Goal: Task Accomplishment & Management: Complete application form

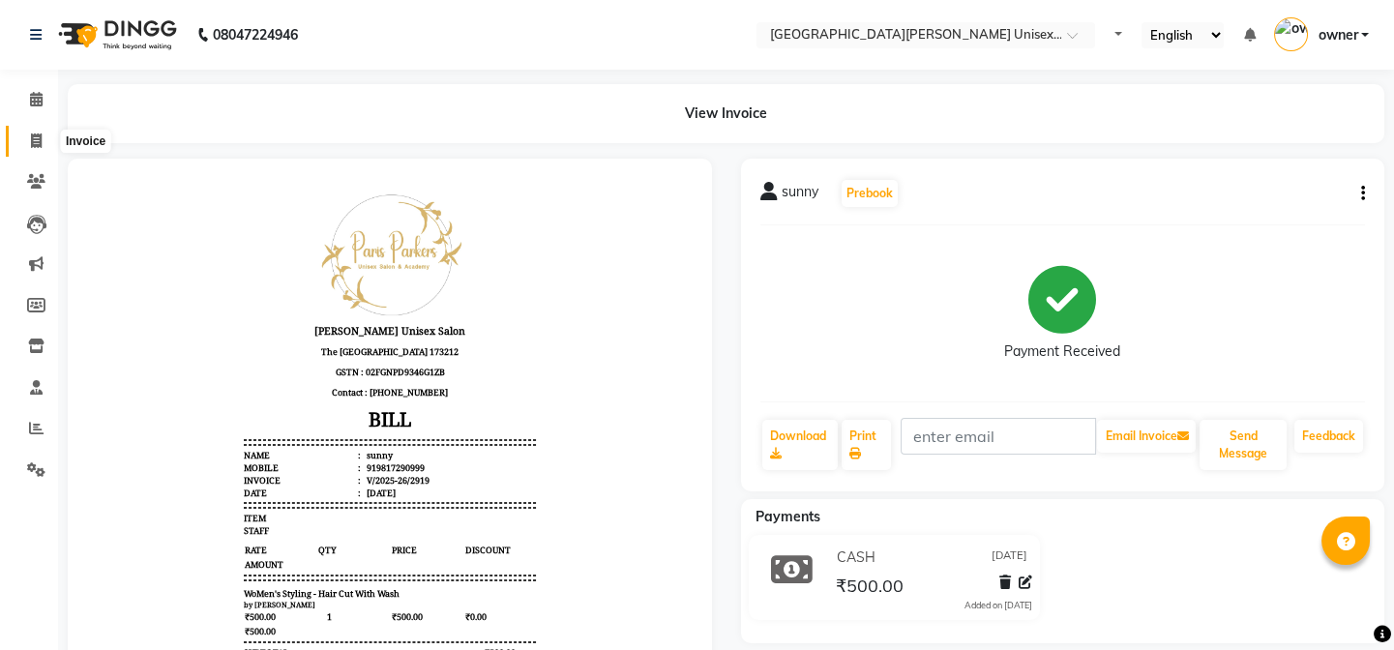
click at [39, 143] on icon at bounding box center [36, 141] width 11 height 15
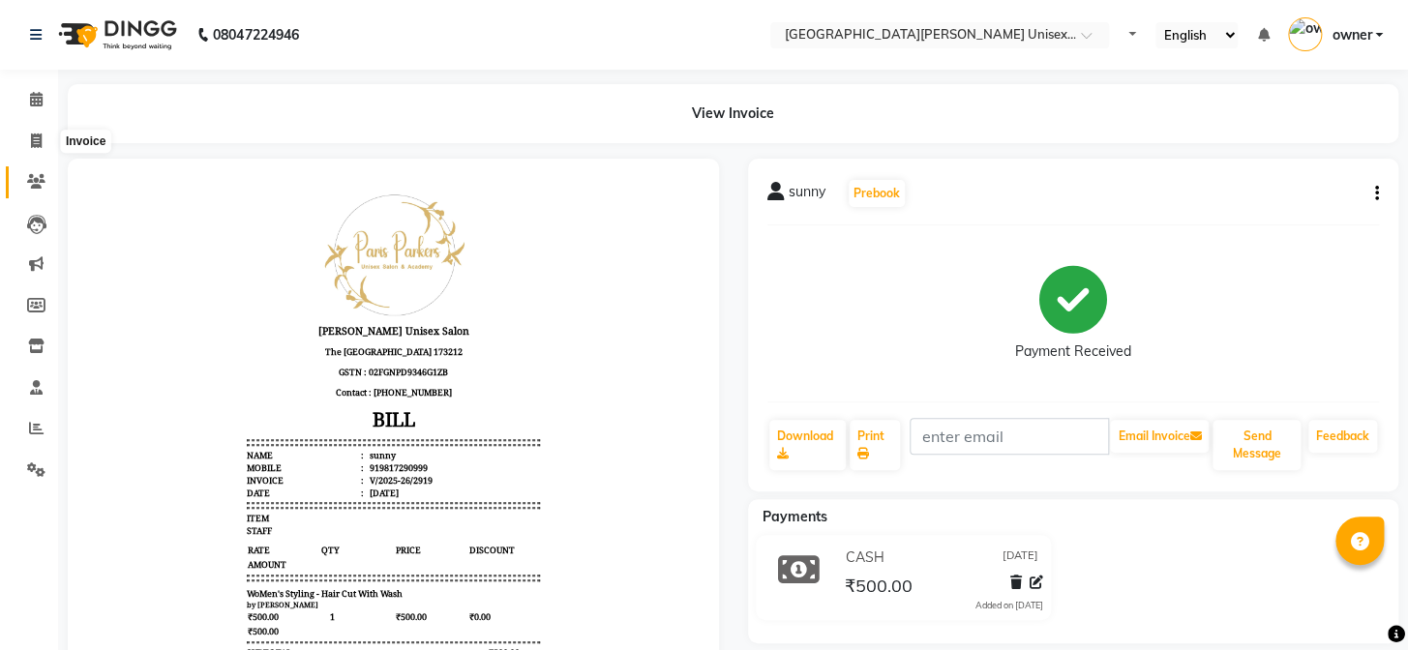
select select "service"
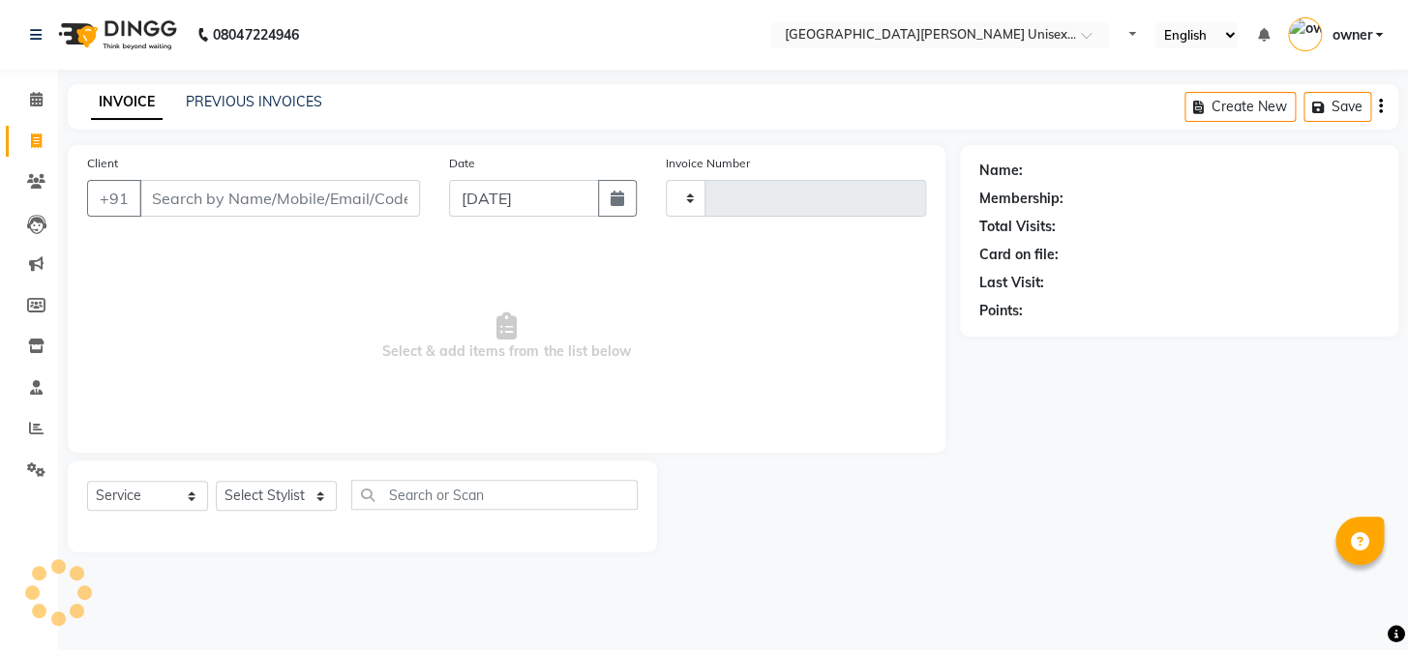
type input "2920"
click at [192, 203] on input "Client" at bounding box center [279, 198] width 281 height 37
select select "7055"
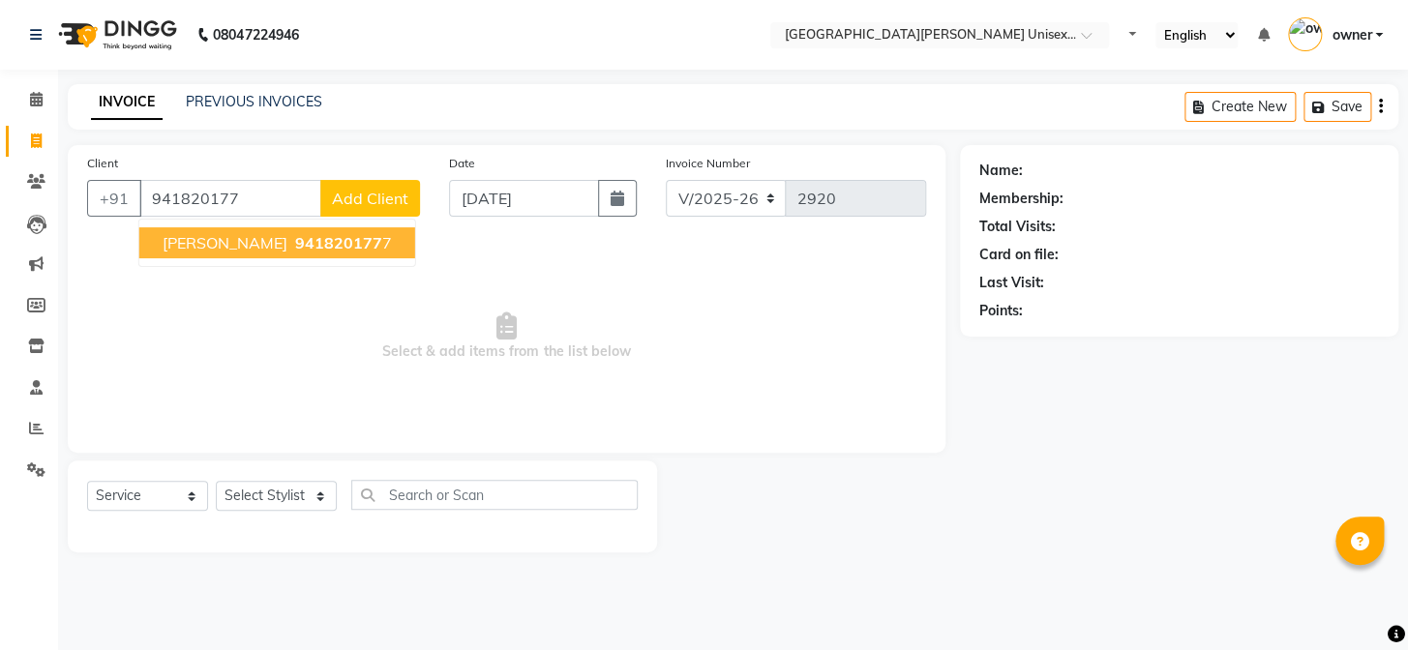
click at [231, 249] on span "[PERSON_NAME]" at bounding box center [225, 242] width 125 height 19
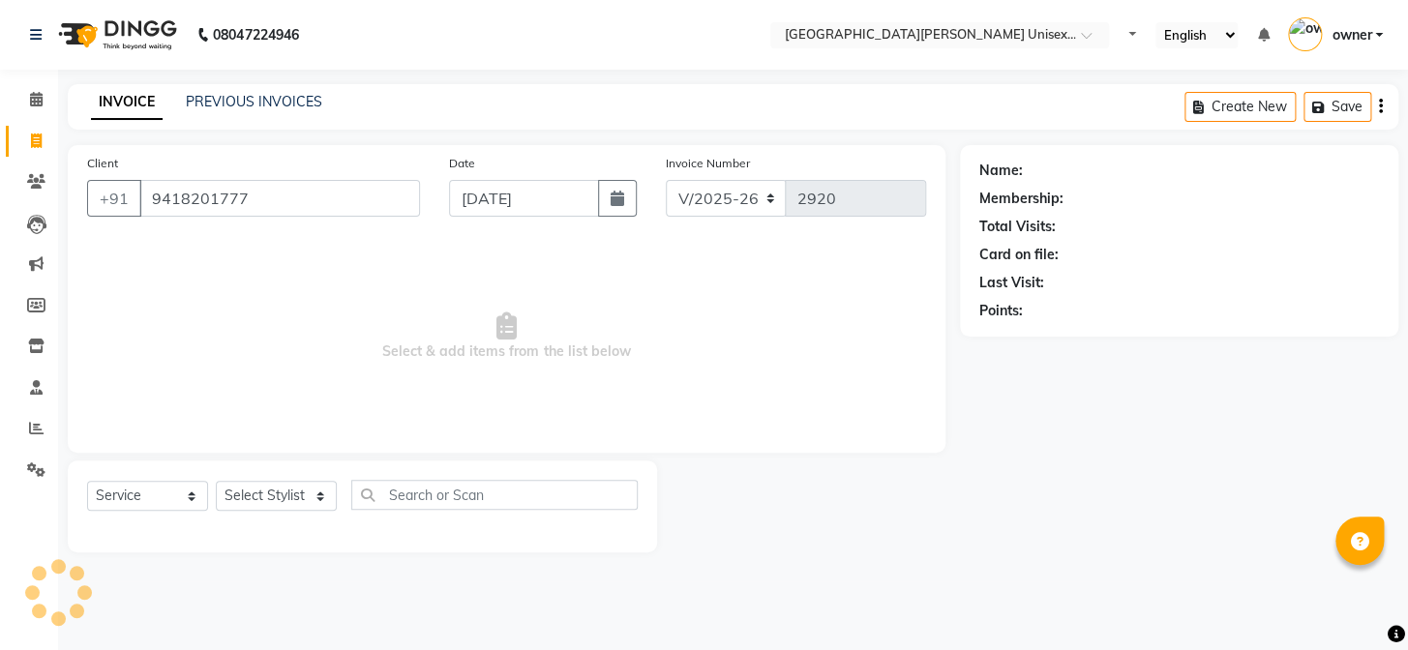
type input "9418201777"
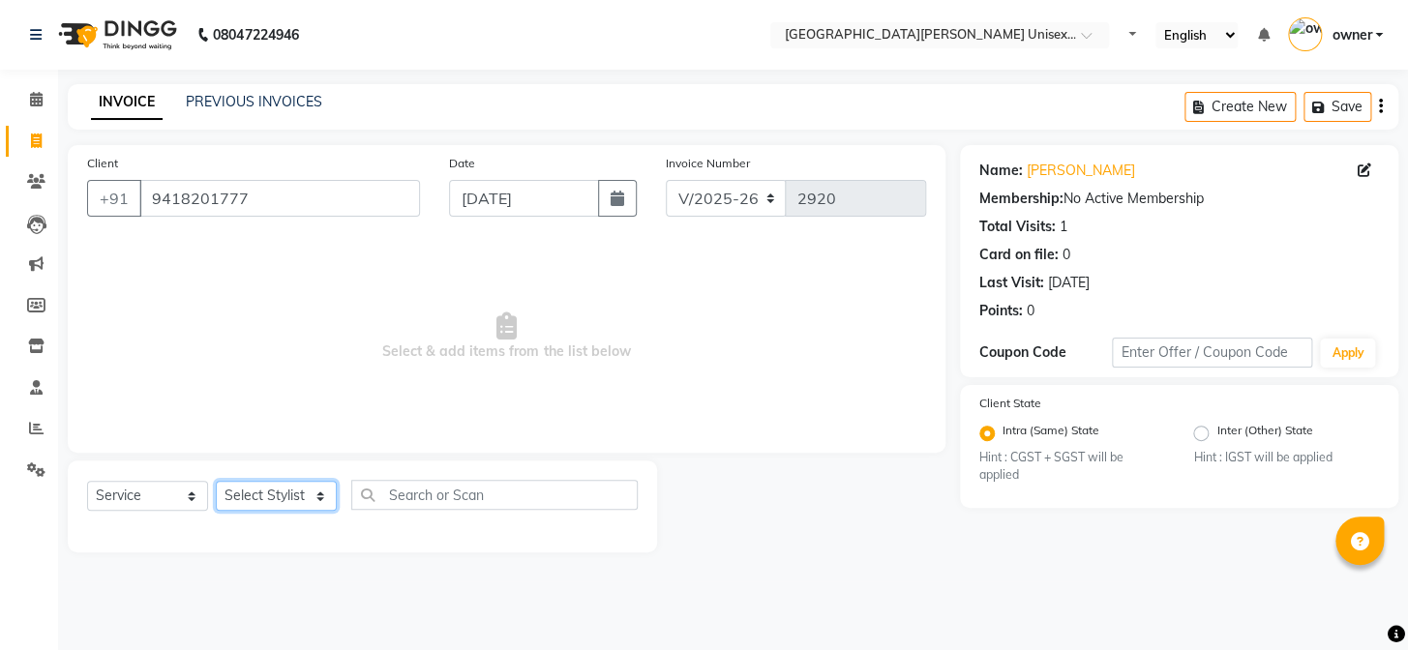
click at [274, 488] on select "Select Stylist anjali [PERSON_NAME] [PERSON_NAME] styler [PERSON_NAME] [PERSON_…" at bounding box center [276, 496] width 121 height 30
select select "58737"
click at [216, 481] on select "Select Stylist anjali [PERSON_NAME] [PERSON_NAME] styler [PERSON_NAME] [PERSON_…" at bounding box center [276, 496] width 121 height 30
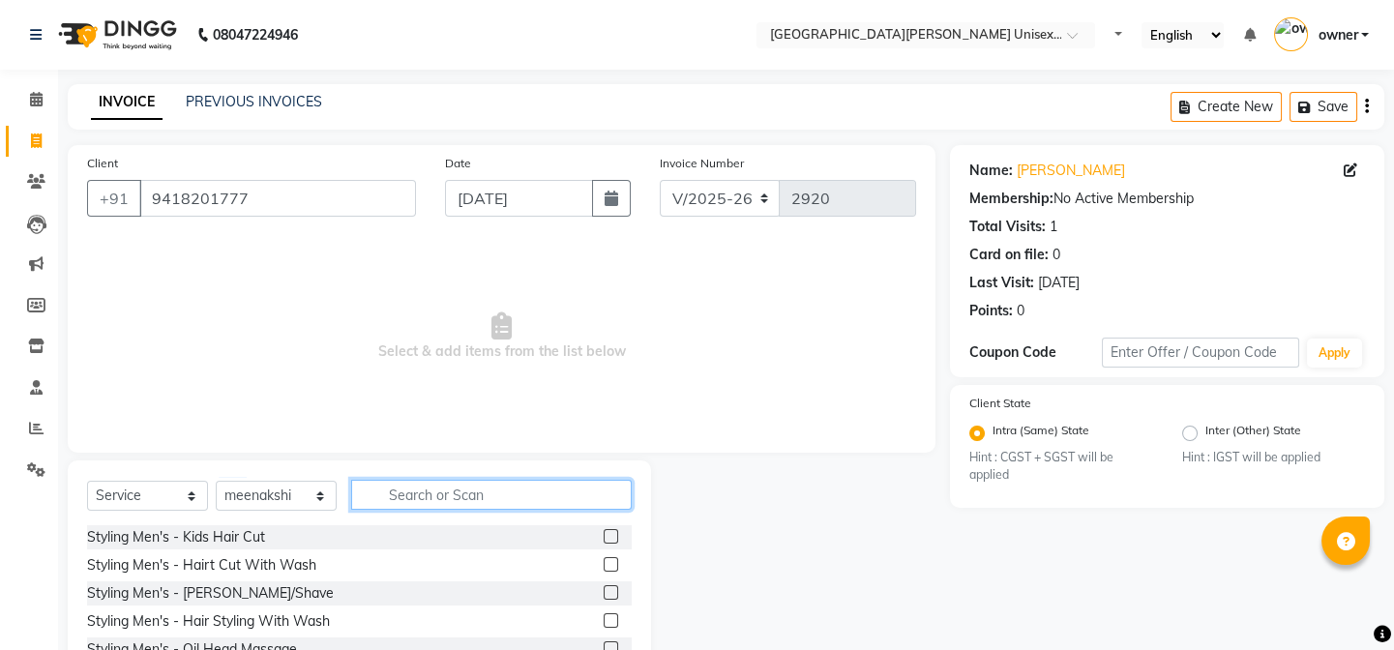
click at [469, 505] on input "text" at bounding box center [491, 495] width 281 height 30
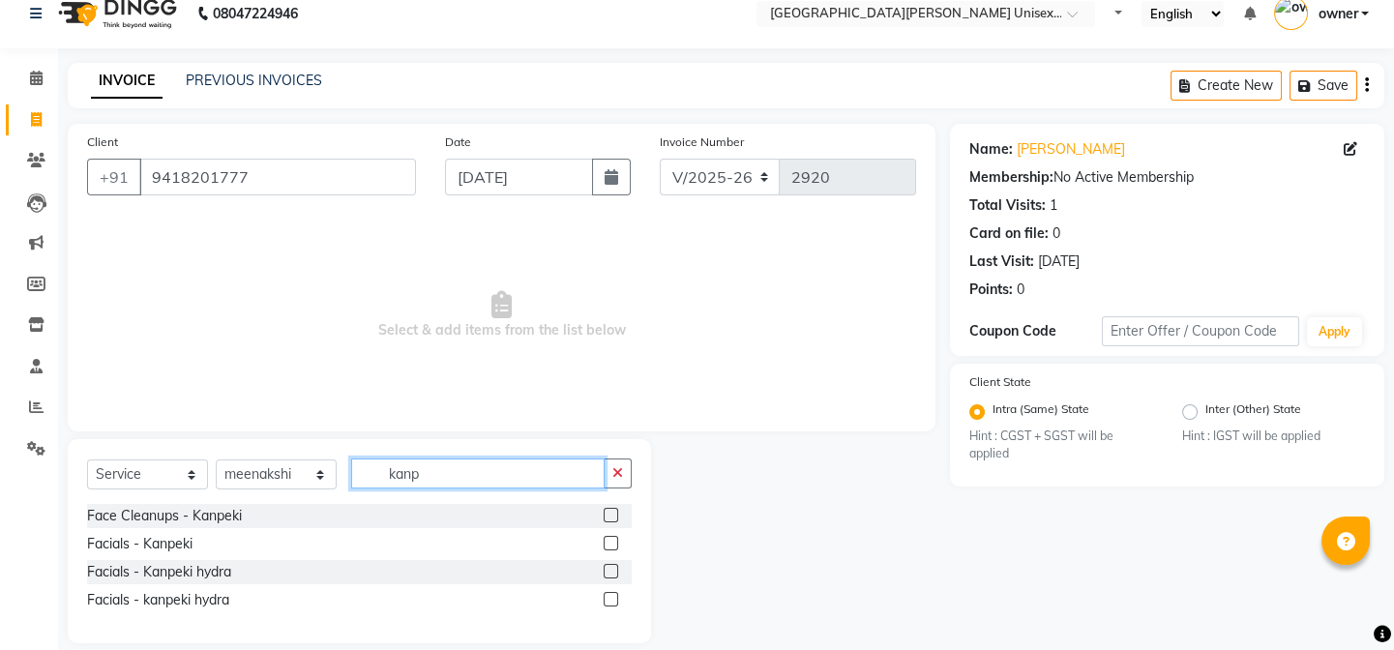
scroll to position [44, 0]
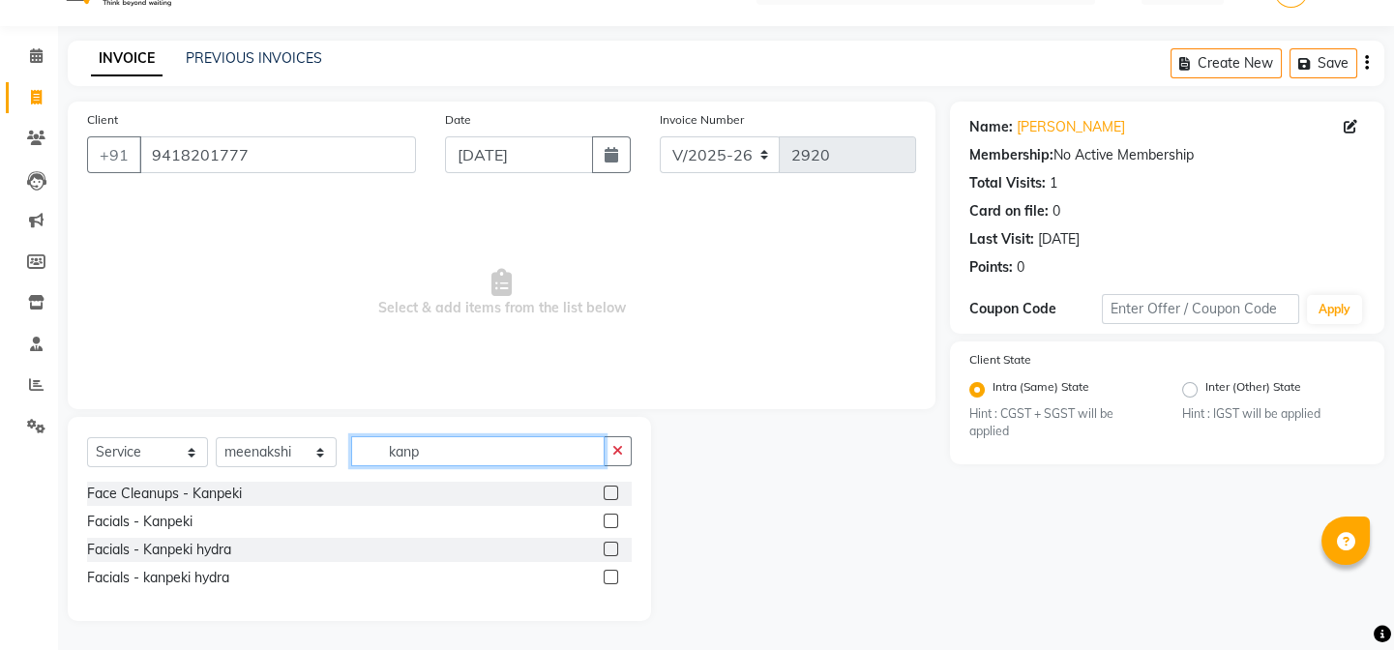
type input "kanp"
click at [611, 545] on label at bounding box center [611, 549] width 15 height 15
click at [611, 545] on input "checkbox" at bounding box center [610, 550] width 13 height 13
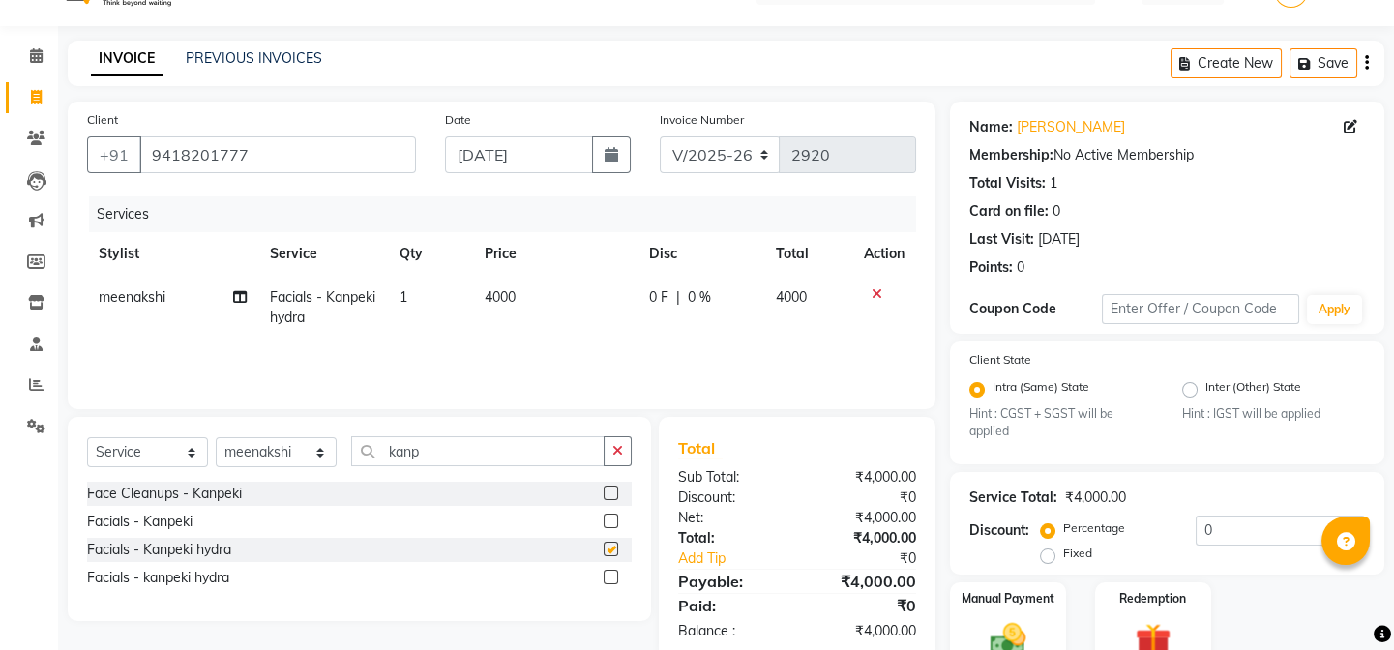
checkbox input "false"
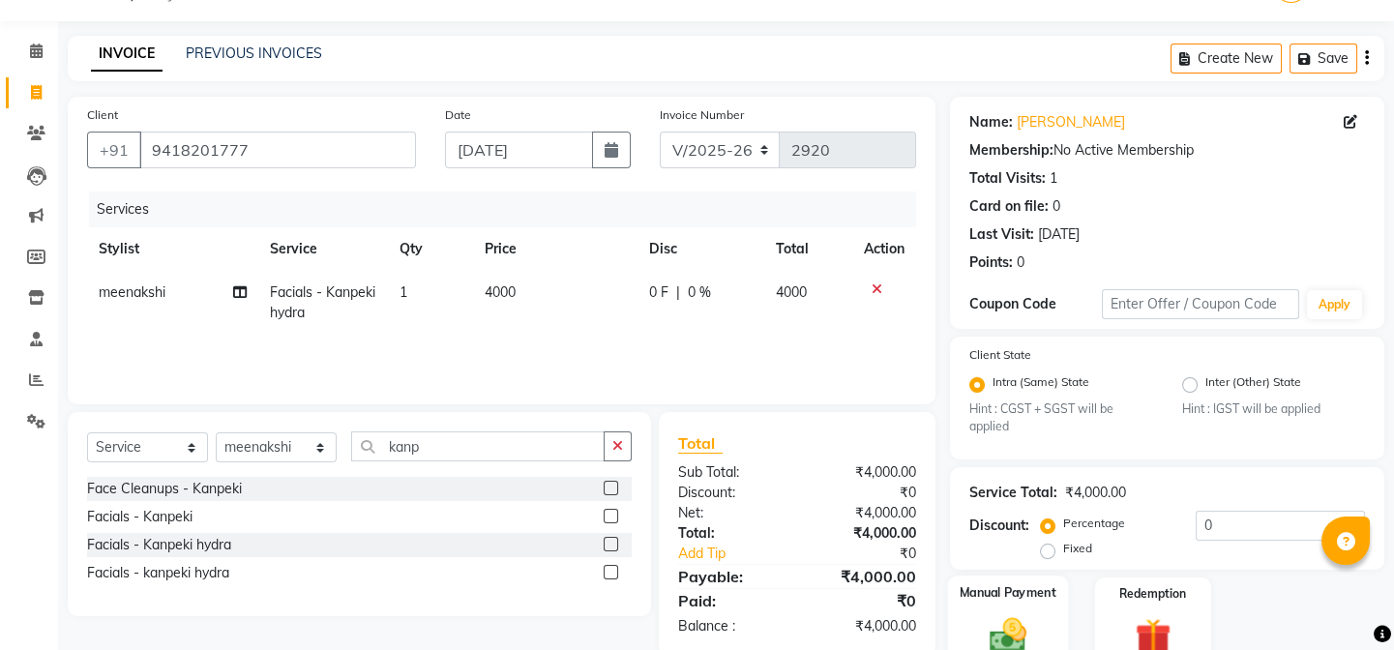
scroll to position [138, 0]
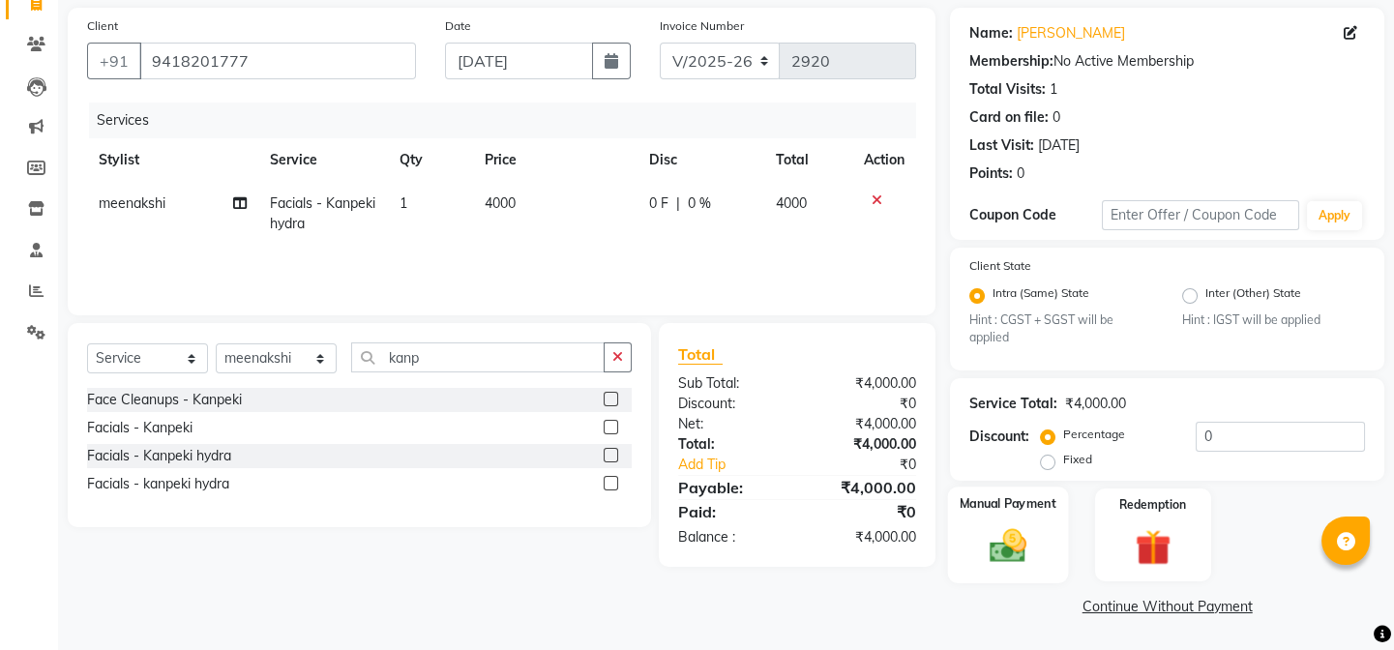
click at [1035, 547] on img at bounding box center [1008, 546] width 60 height 43
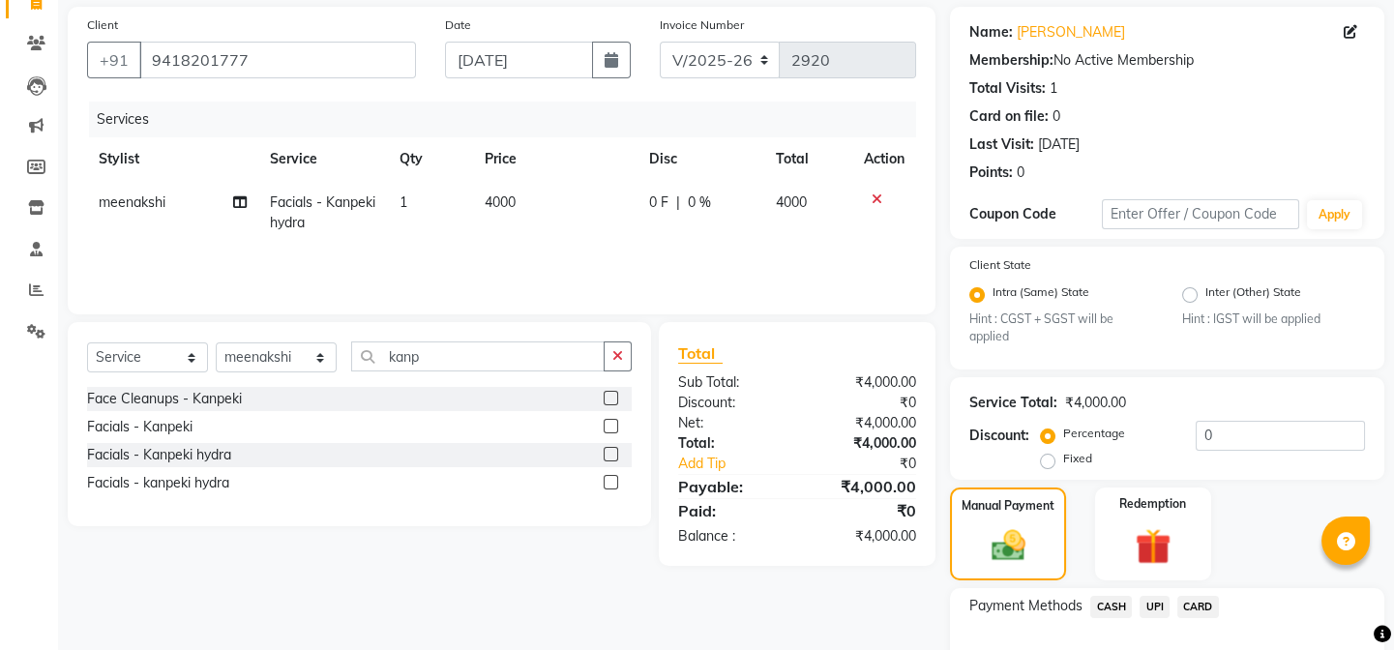
click at [1120, 610] on span "CASH" at bounding box center [1112, 607] width 42 height 22
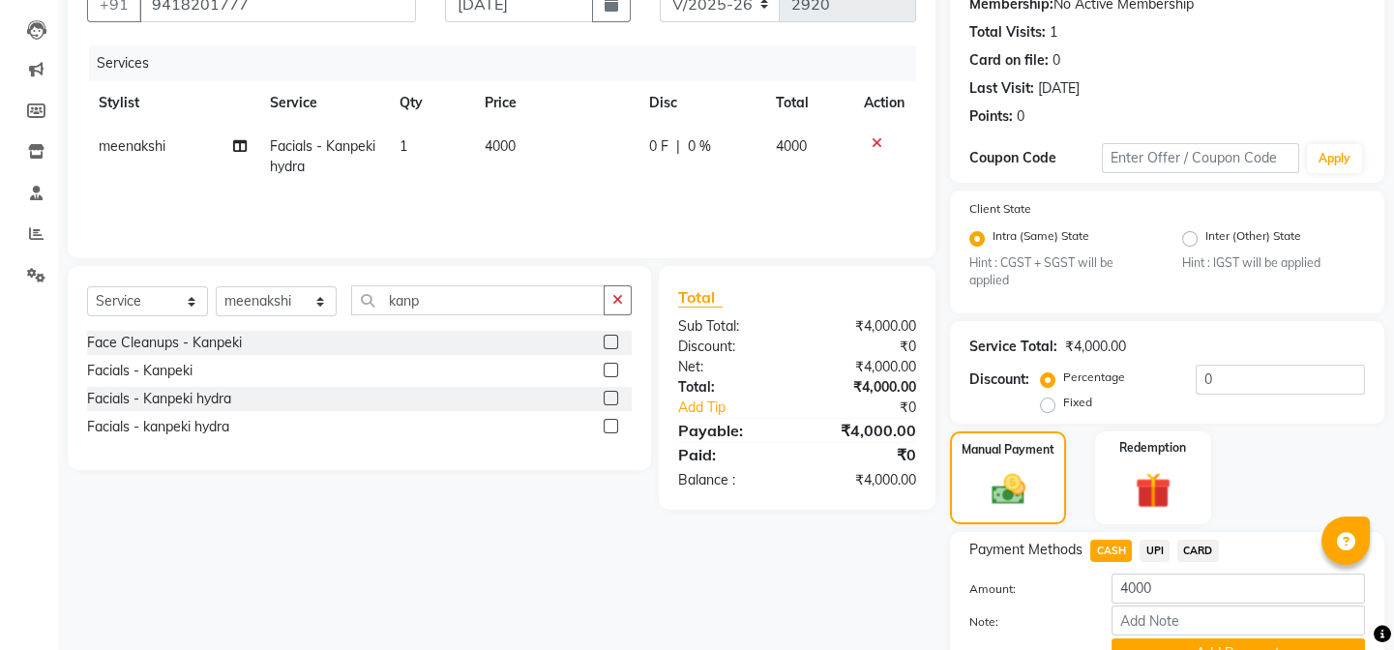
scroll to position [290, 0]
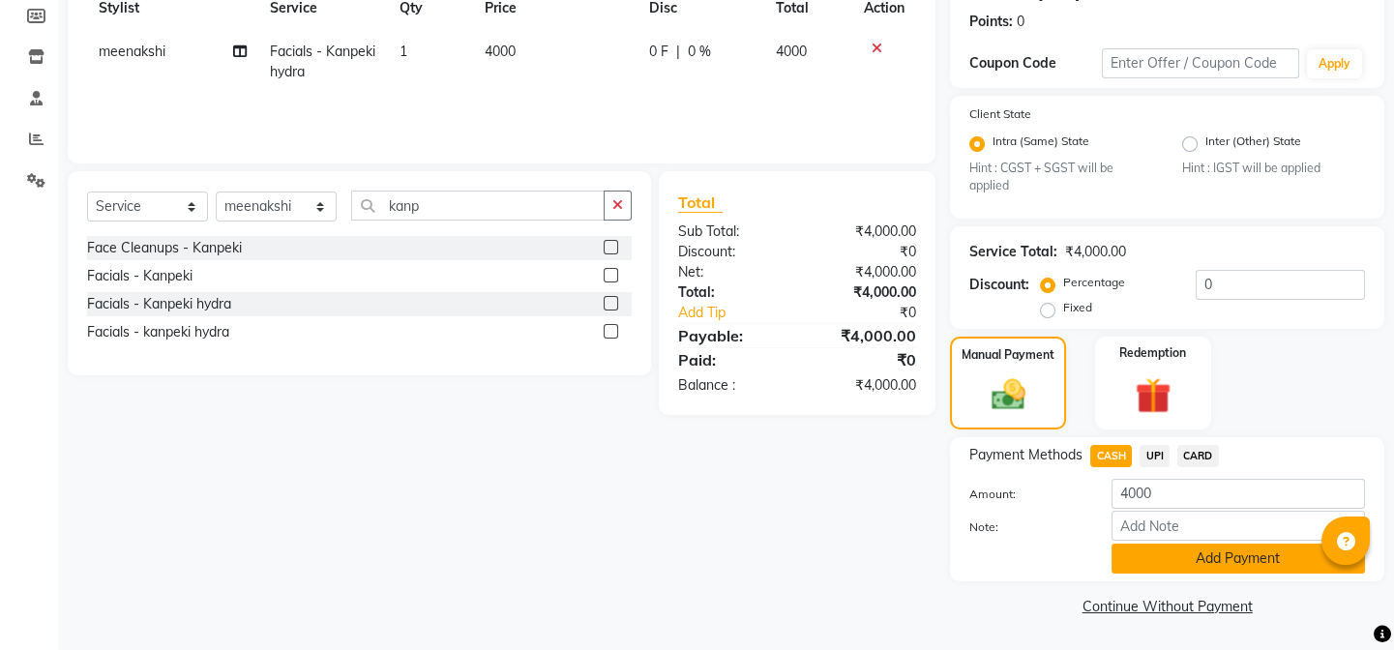
click at [1165, 568] on button "Add Payment" at bounding box center [1239, 559] width 254 height 30
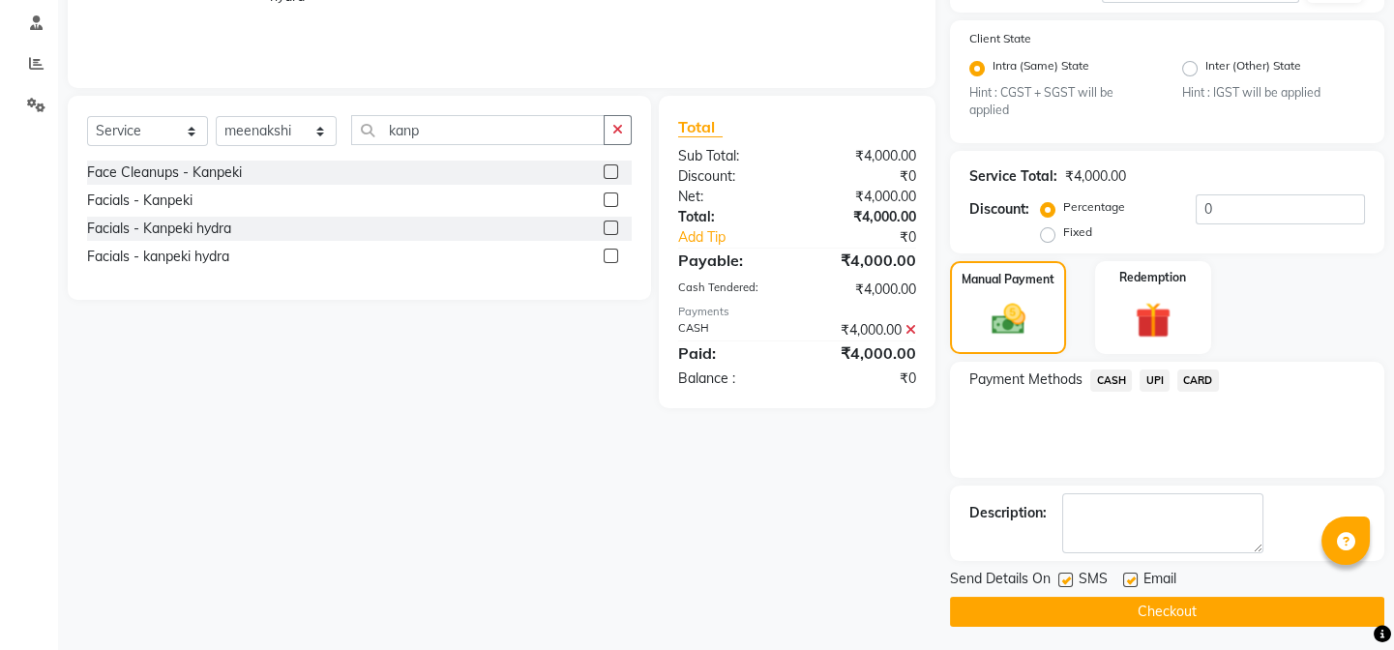
scroll to position [371, 0]
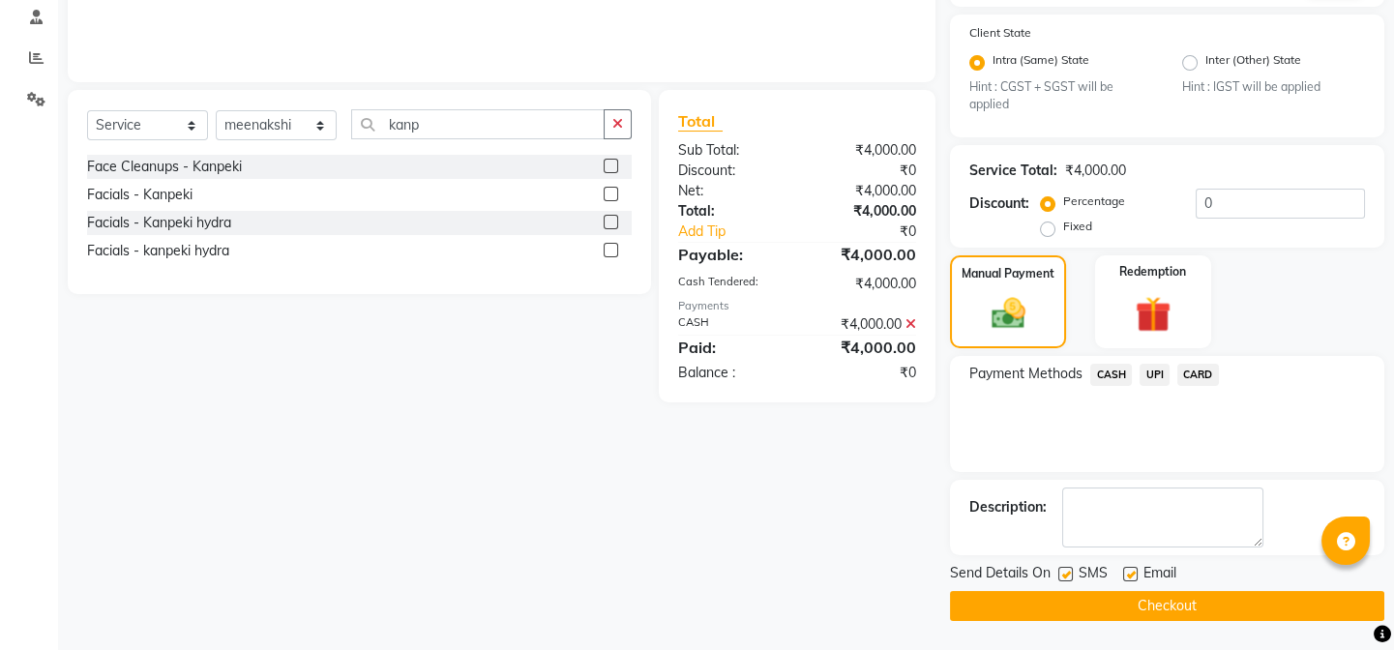
click at [1068, 578] on label at bounding box center [1066, 574] width 15 height 15
click at [1068, 578] on input "checkbox" at bounding box center [1065, 575] width 13 height 13
checkbox input "false"
click at [1086, 603] on button "Checkout" at bounding box center [1167, 606] width 434 height 30
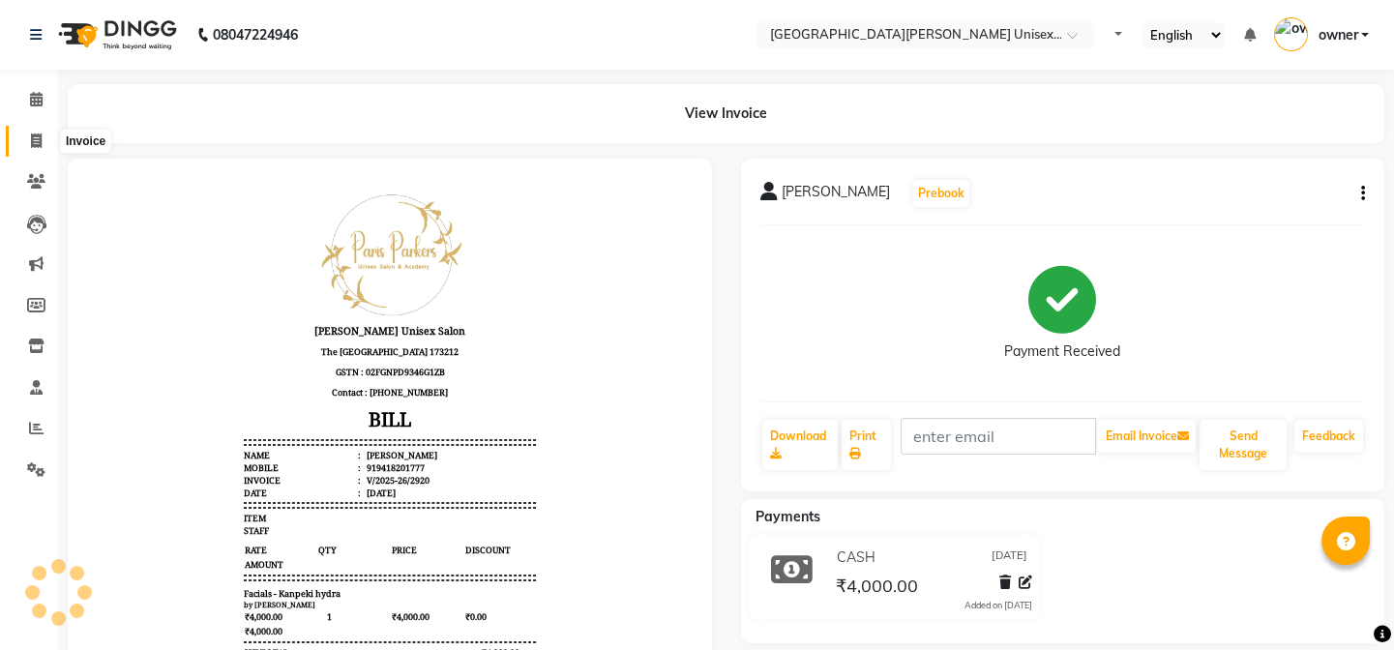
click at [47, 141] on span at bounding box center [36, 142] width 34 height 22
select select "service"
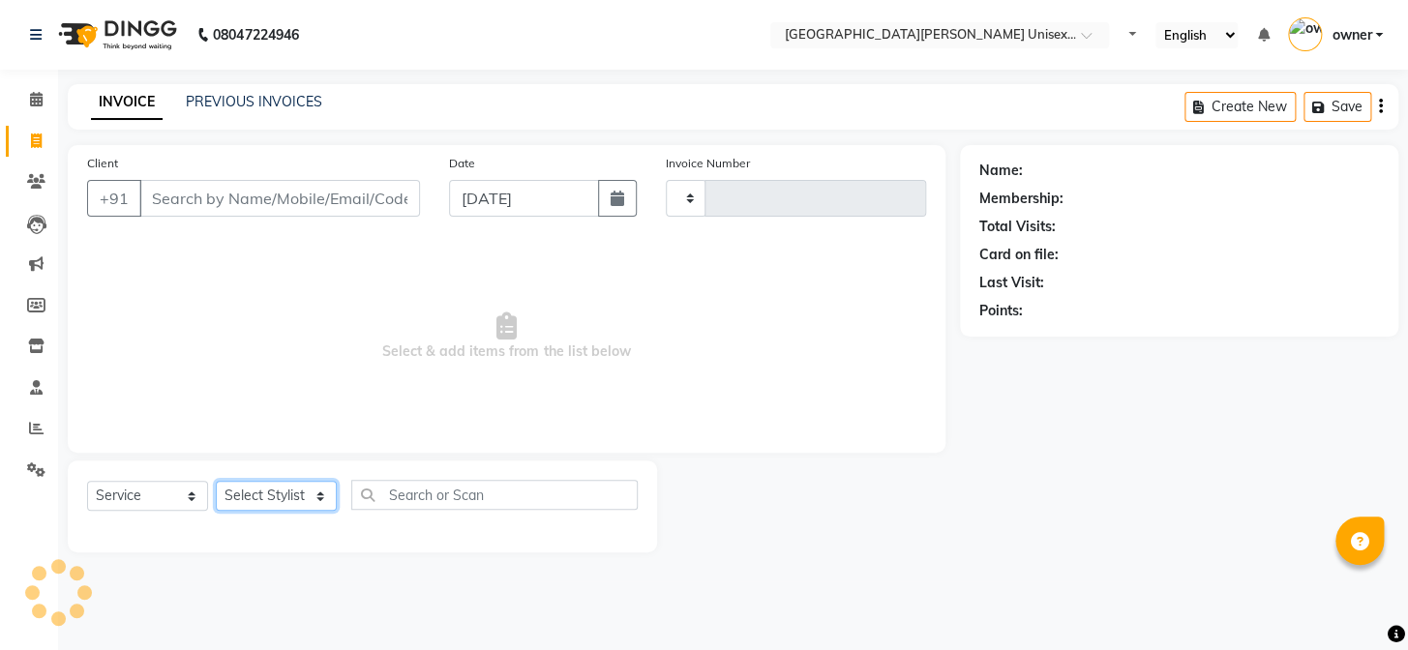
click at [273, 494] on select "Select Stylist" at bounding box center [276, 496] width 121 height 30
click at [107, 489] on select "Select Service Product Membership Package Voucher Prepaid Gift Card" at bounding box center [147, 496] width 121 height 30
type input "2921"
select select "7055"
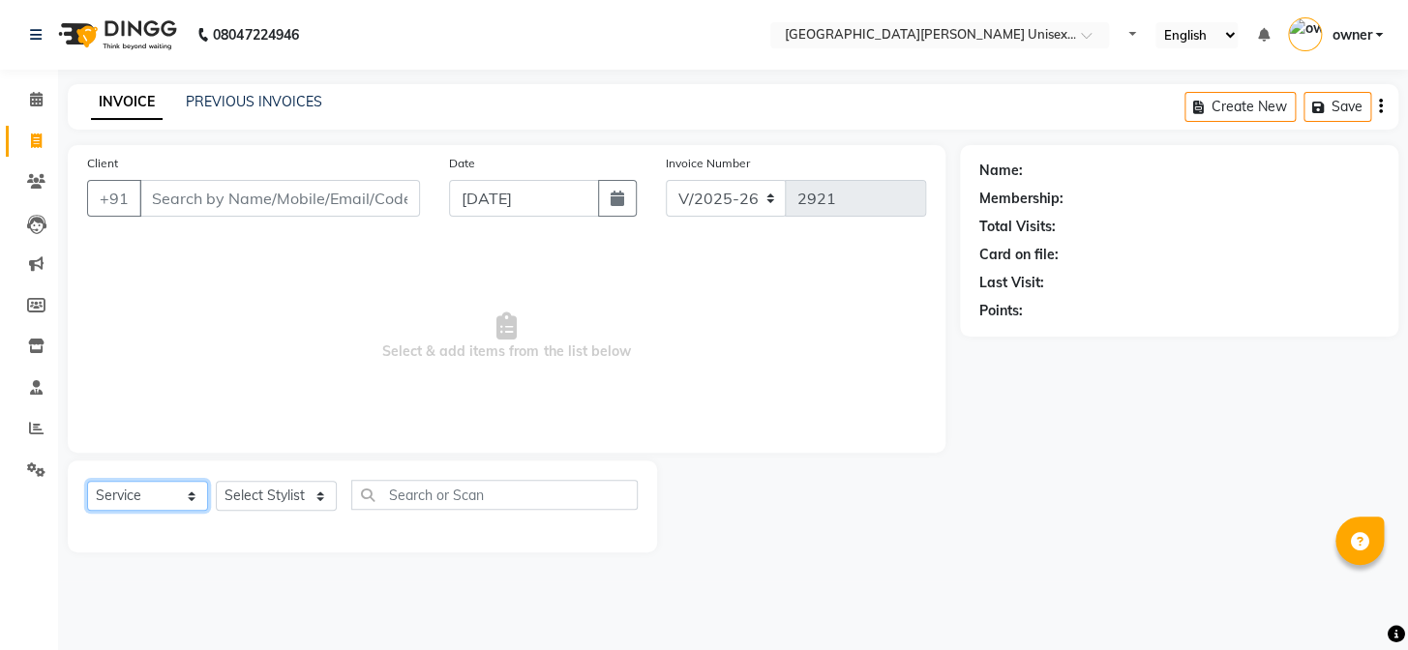
click at [87, 481] on select "Select Service Product Membership Package Voucher Prepaid Gift Card" at bounding box center [147, 496] width 121 height 30
click at [276, 495] on select "Select Stylist" at bounding box center [276, 496] width 121 height 30
click at [261, 428] on span "Select & add items from the list below" at bounding box center [506, 337] width 839 height 194
click at [294, 174] on div "Client +91" at bounding box center [254, 192] width 362 height 79
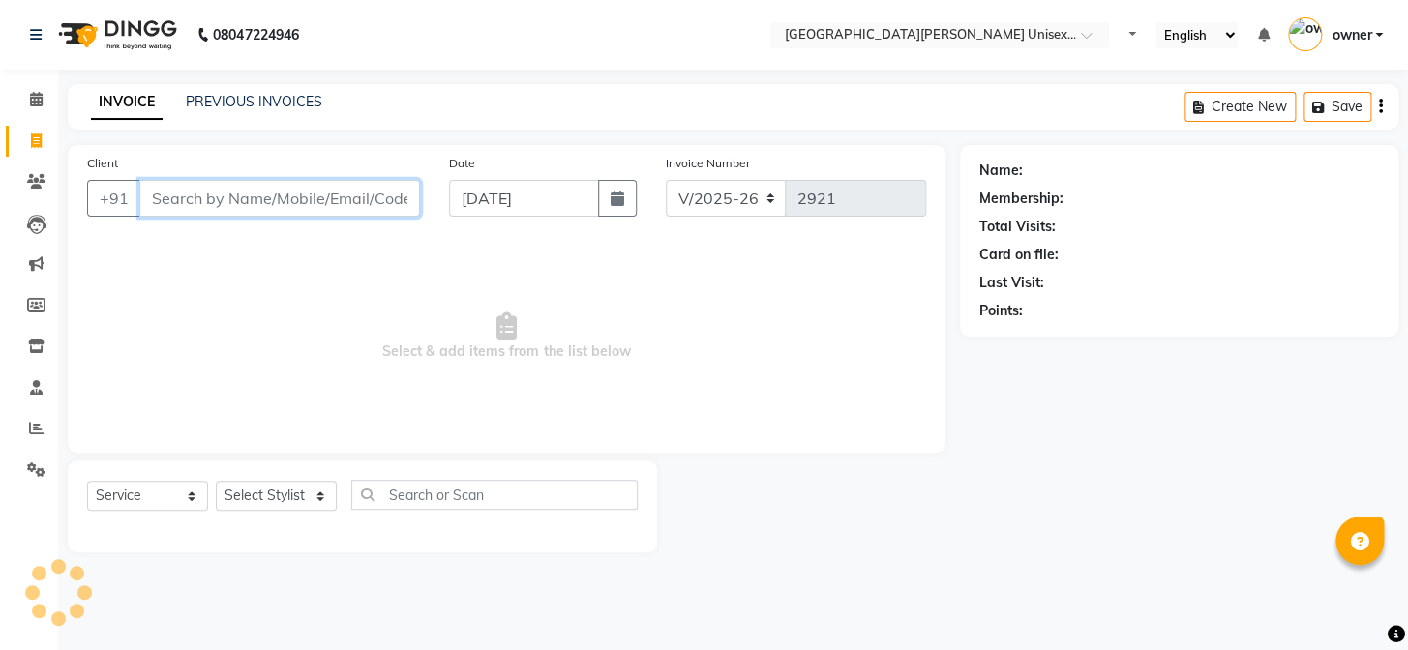
click at [302, 187] on input "Client" at bounding box center [279, 198] width 281 height 37
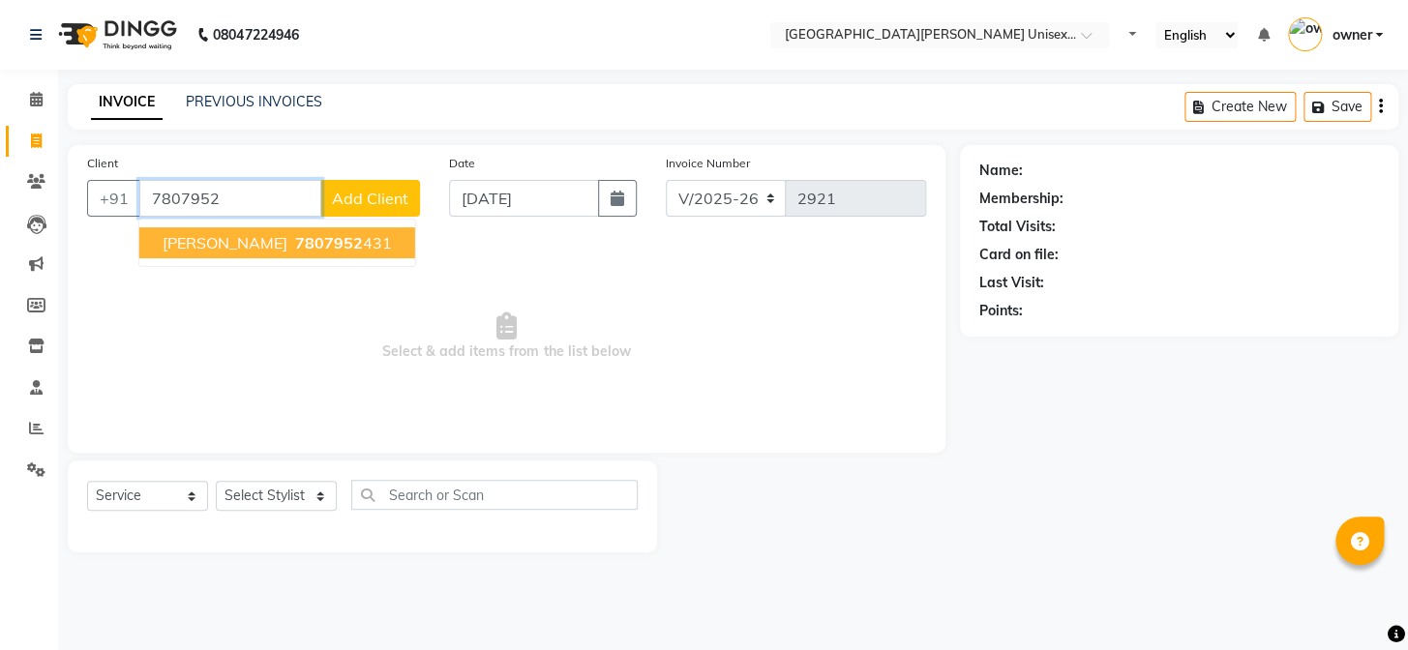
click at [352, 247] on ngb-highlight "7807952 431" at bounding box center [341, 242] width 101 height 19
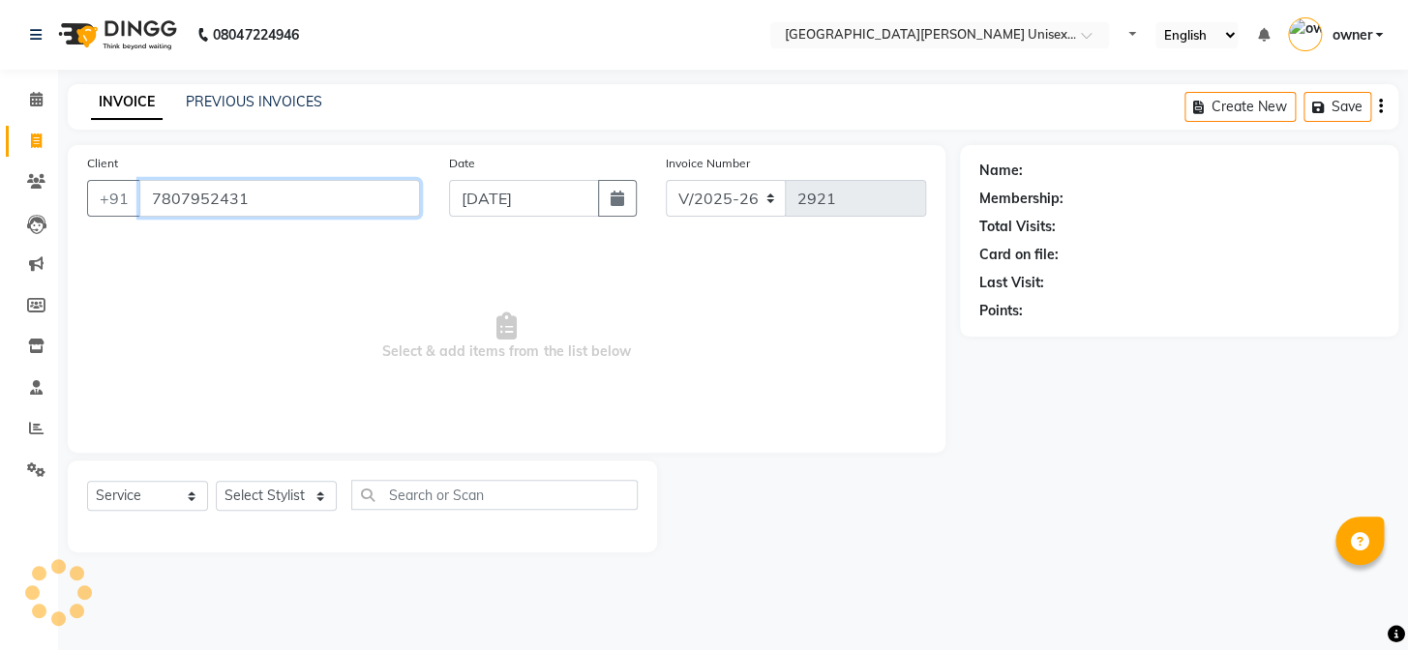
type input "7807952431"
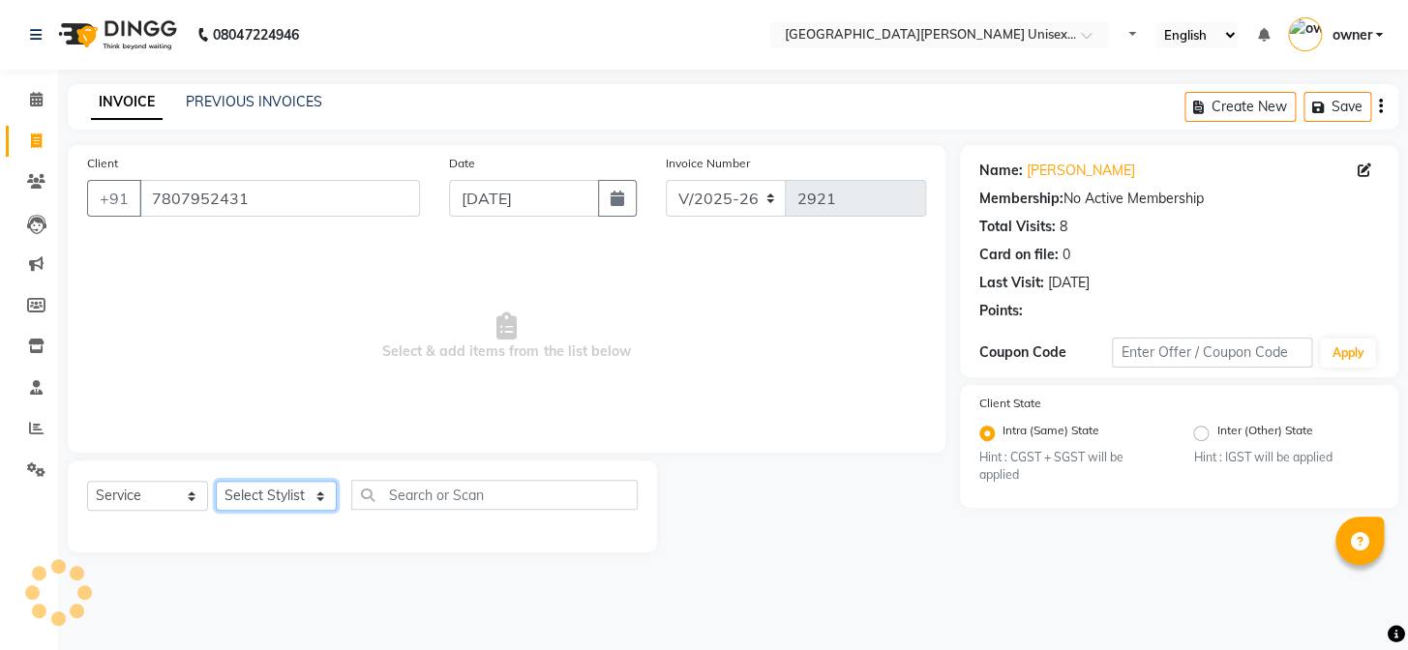
click at [316, 494] on select "Select Stylist anjali [PERSON_NAME] [PERSON_NAME] styler [PERSON_NAME] [PERSON_…" at bounding box center [276, 496] width 121 height 30
select select "82058"
click at [216, 481] on select "Select Stylist anjali [PERSON_NAME] [PERSON_NAME] styler [PERSON_NAME] [PERSON_…" at bounding box center [276, 496] width 121 height 30
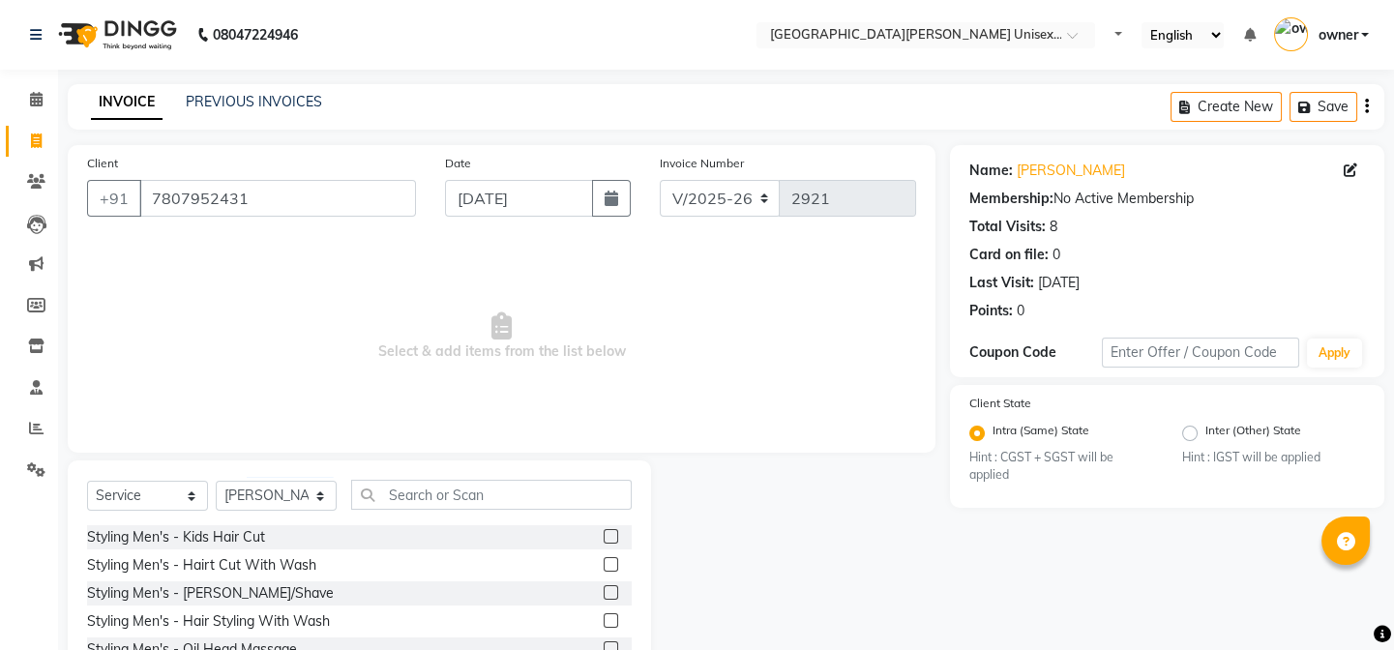
click at [604, 568] on label at bounding box center [611, 564] width 15 height 15
click at [604, 568] on input "checkbox" at bounding box center [610, 565] width 13 height 13
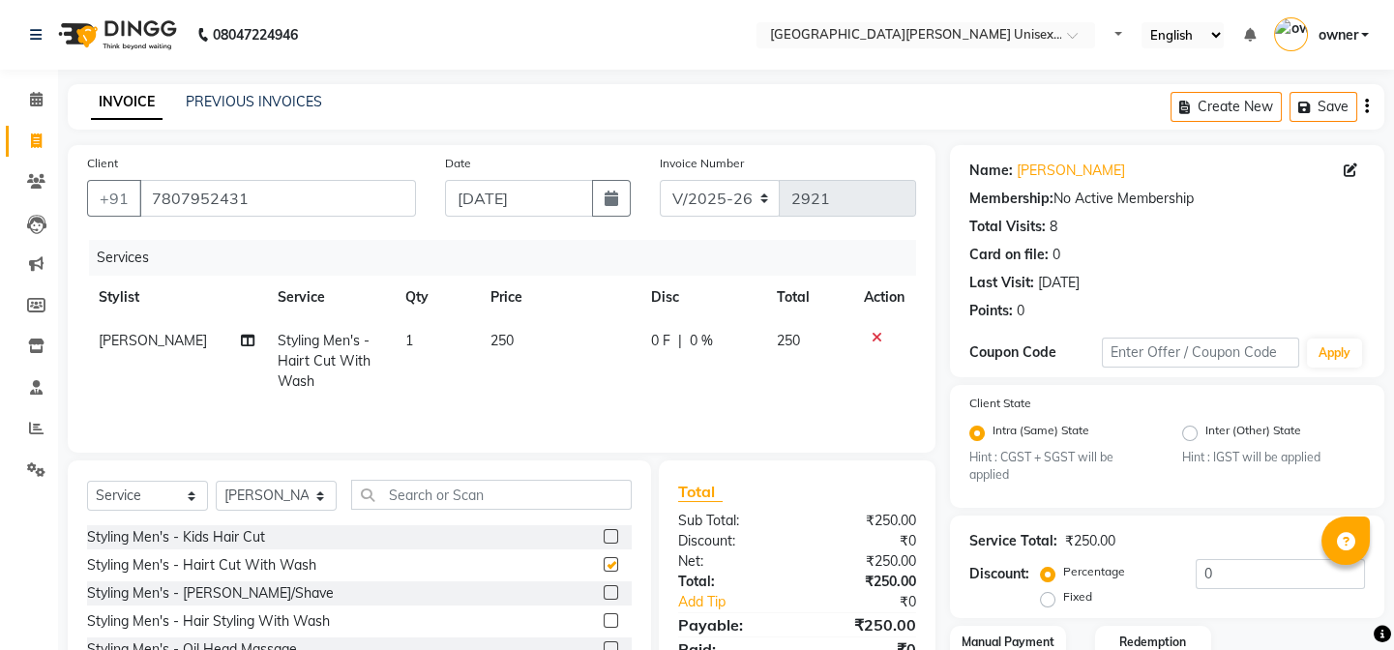
click at [604, 568] on label at bounding box center [611, 564] width 15 height 15
click at [604, 568] on input "checkbox" at bounding box center [610, 565] width 13 height 13
checkbox input "false"
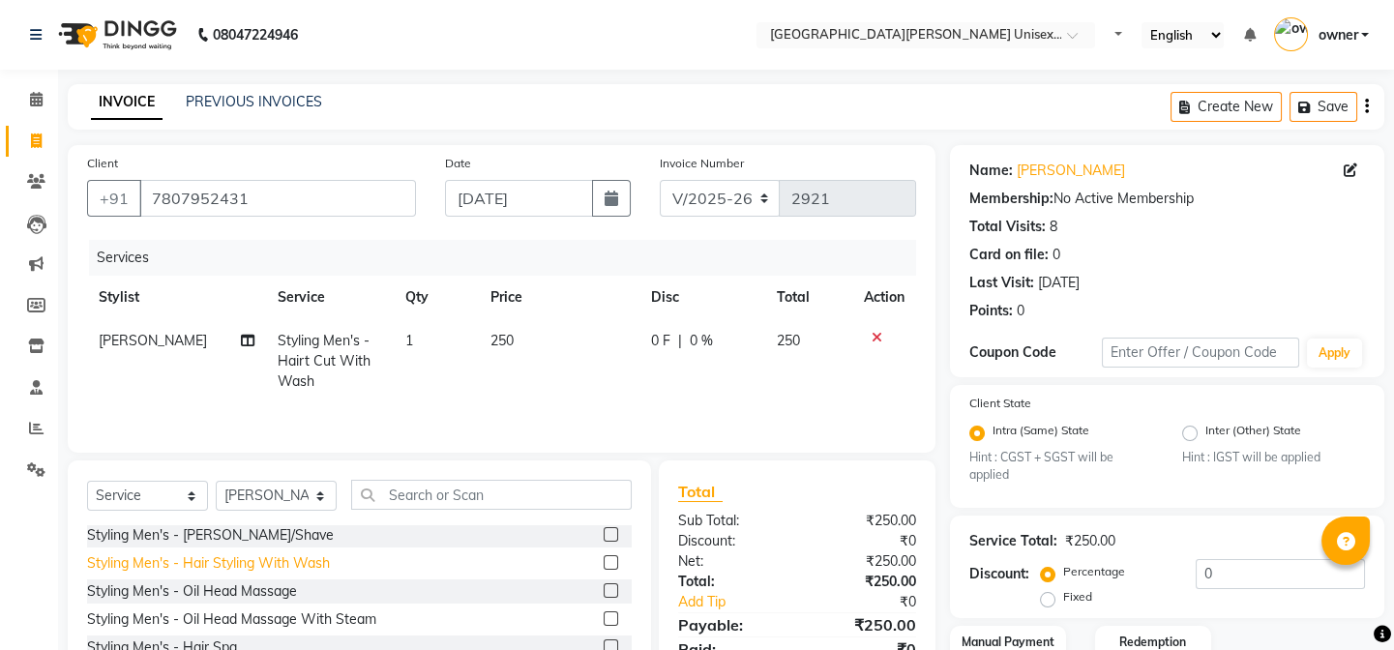
scroll to position [87, 0]
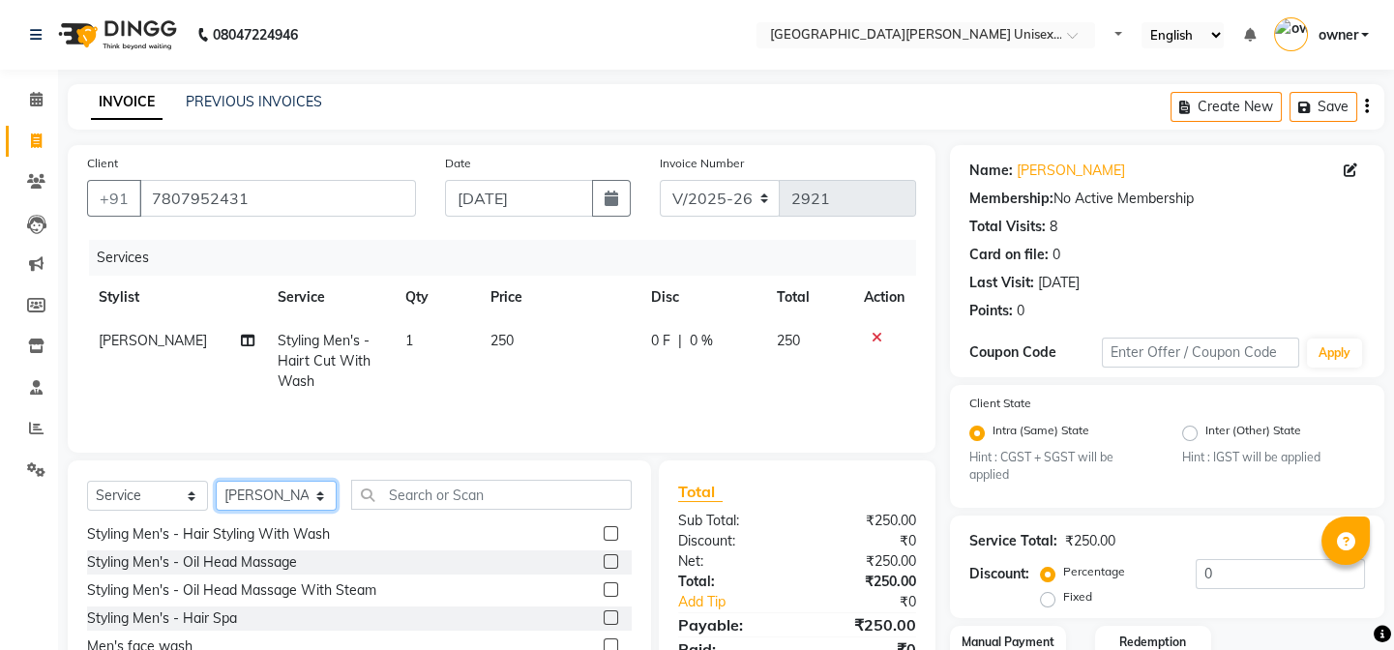
click at [279, 498] on select "Select Stylist anjali [PERSON_NAME] [PERSON_NAME] styler [PERSON_NAME] [PERSON_…" at bounding box center [276, 496] width 121 height 30
select select "80028"
click at [216, 481] on select "Select Stylist anjali [PERSON_NAME] [PERSON_NAME] styler [PERSON_NAME] [PERSON_…" at bounding box center [276, 496] width 121 height 30
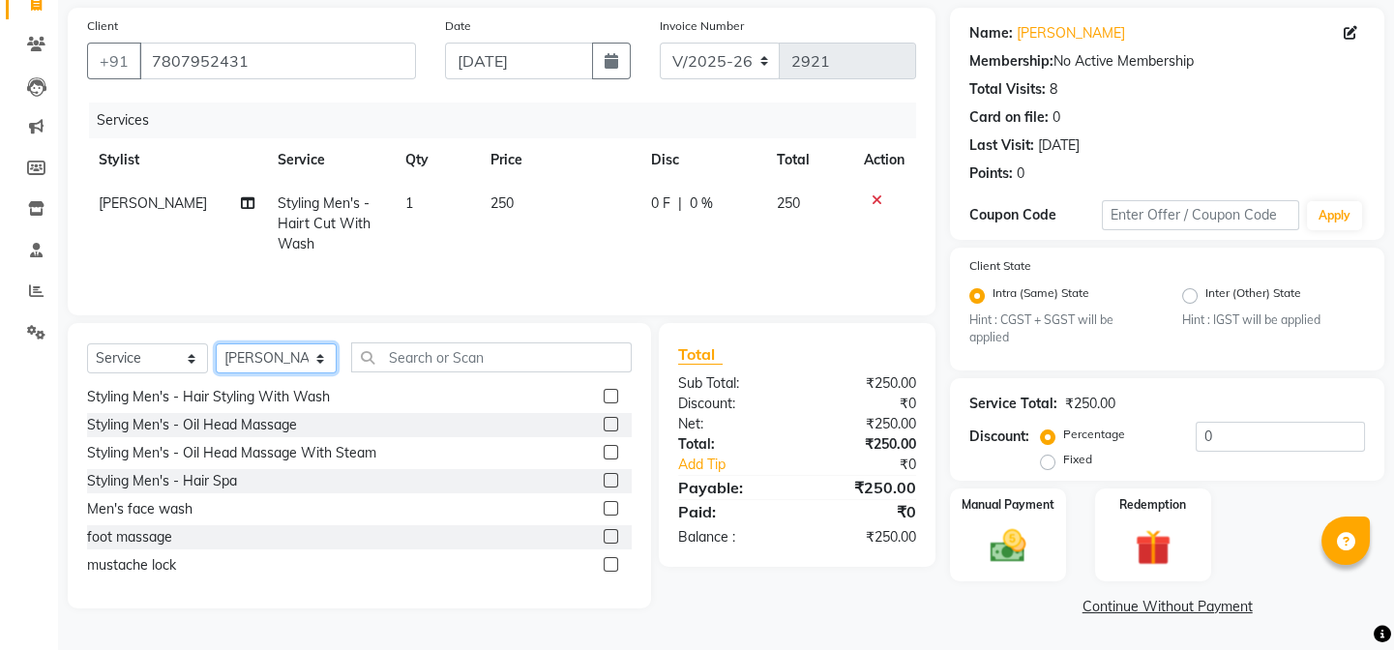
scroll to position [0, 0]
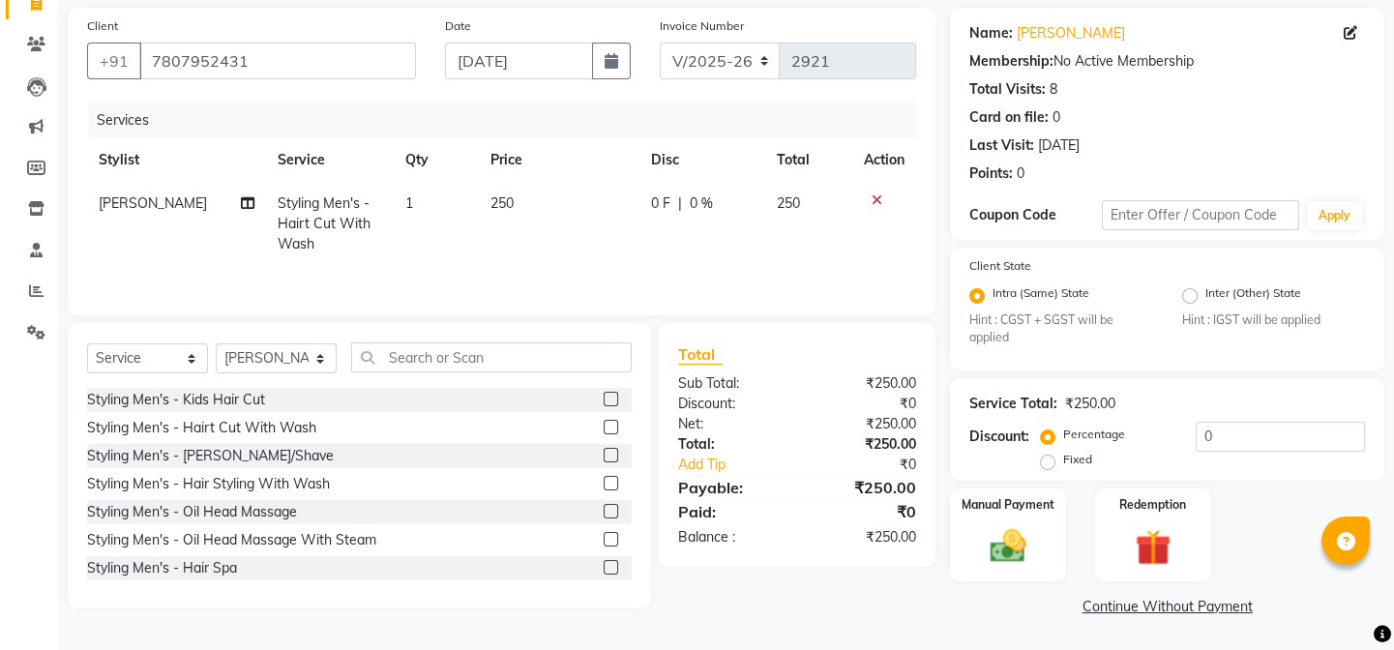
click at [604, 425] on label at bounding box center [611, 427] width 15 height 15
click at [604, 425] on input "checkbox" at bounding box center [610, 428] width 13 height 13
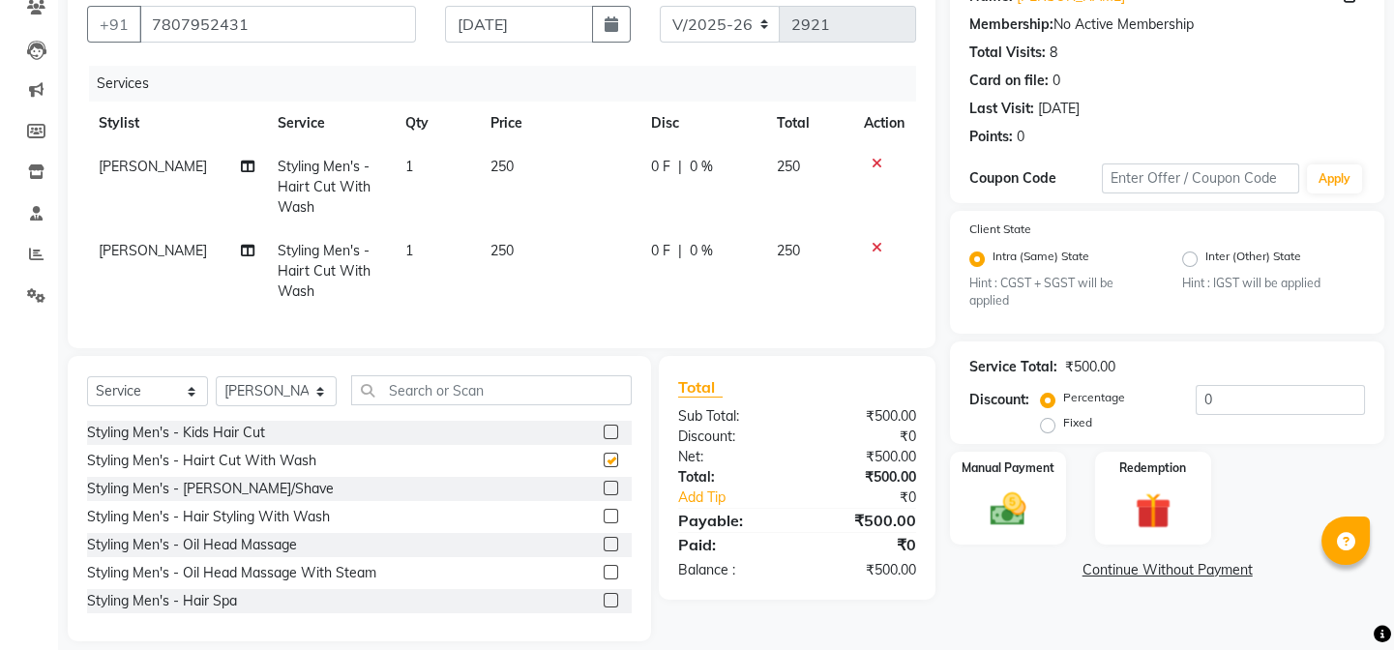
checkbox input "false"
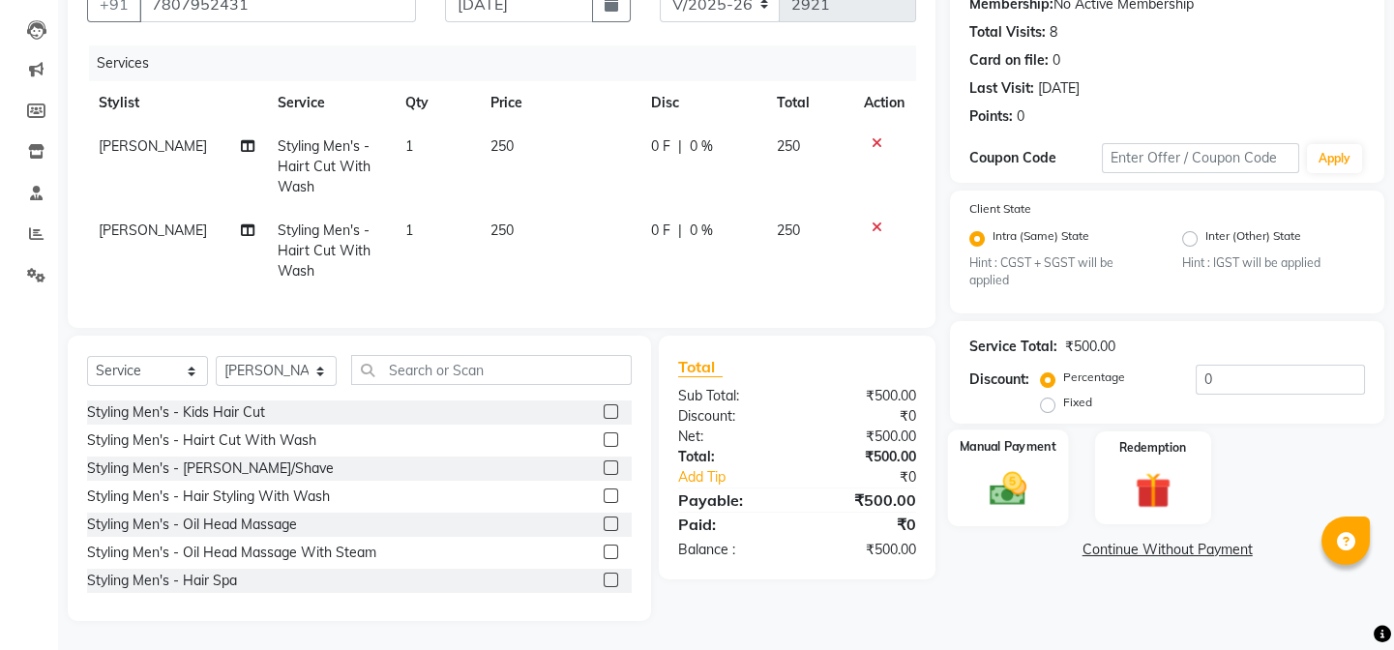
click at [1011, 494] on img at bounding box center [1008, 489] width 60 height 43
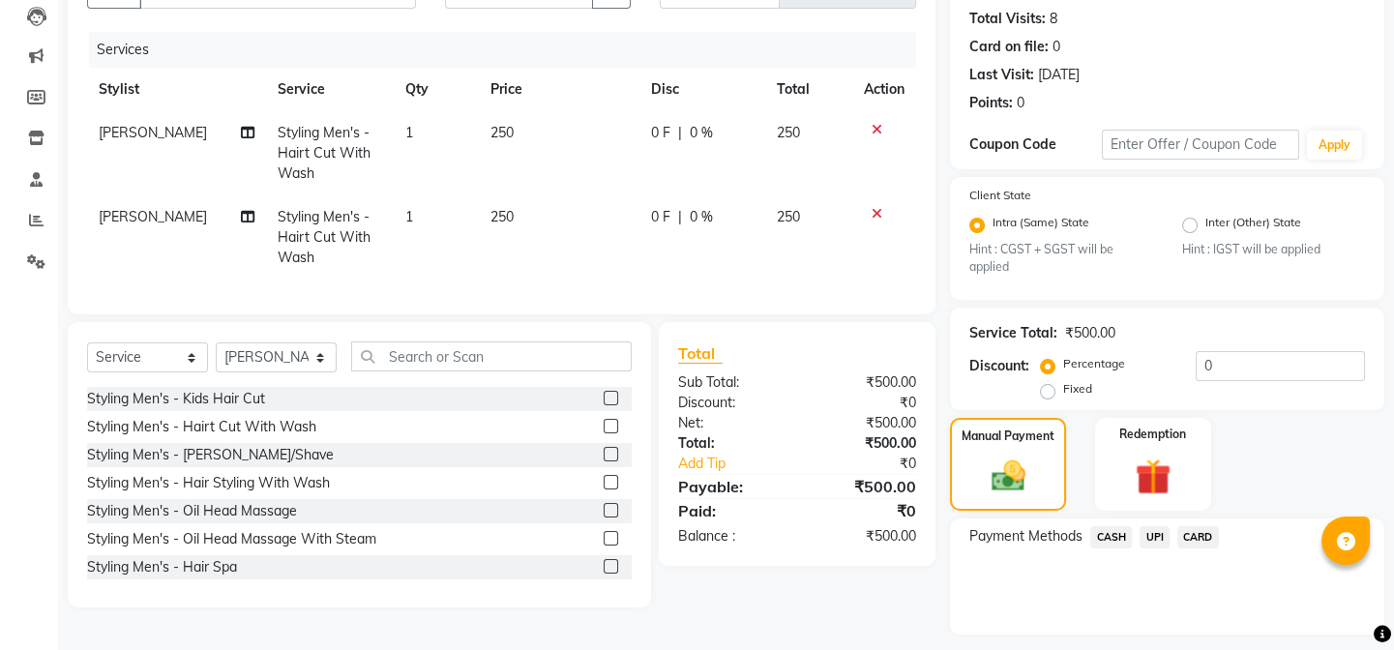
click at [1109, 539] on span "CASH" at bounding box center [1112, 537] width 42 height 22
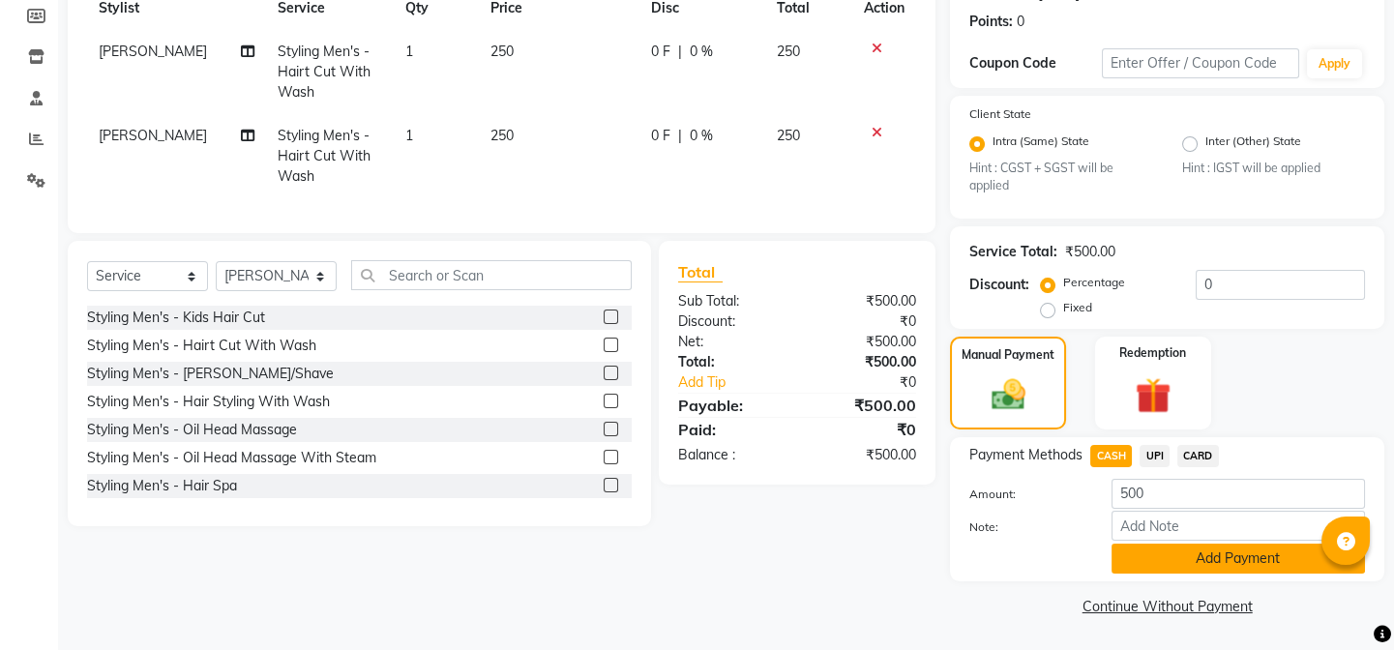
click at [1135, 559] on button "Add Payment" at bounding box center [1239, 559] width 254 height 30
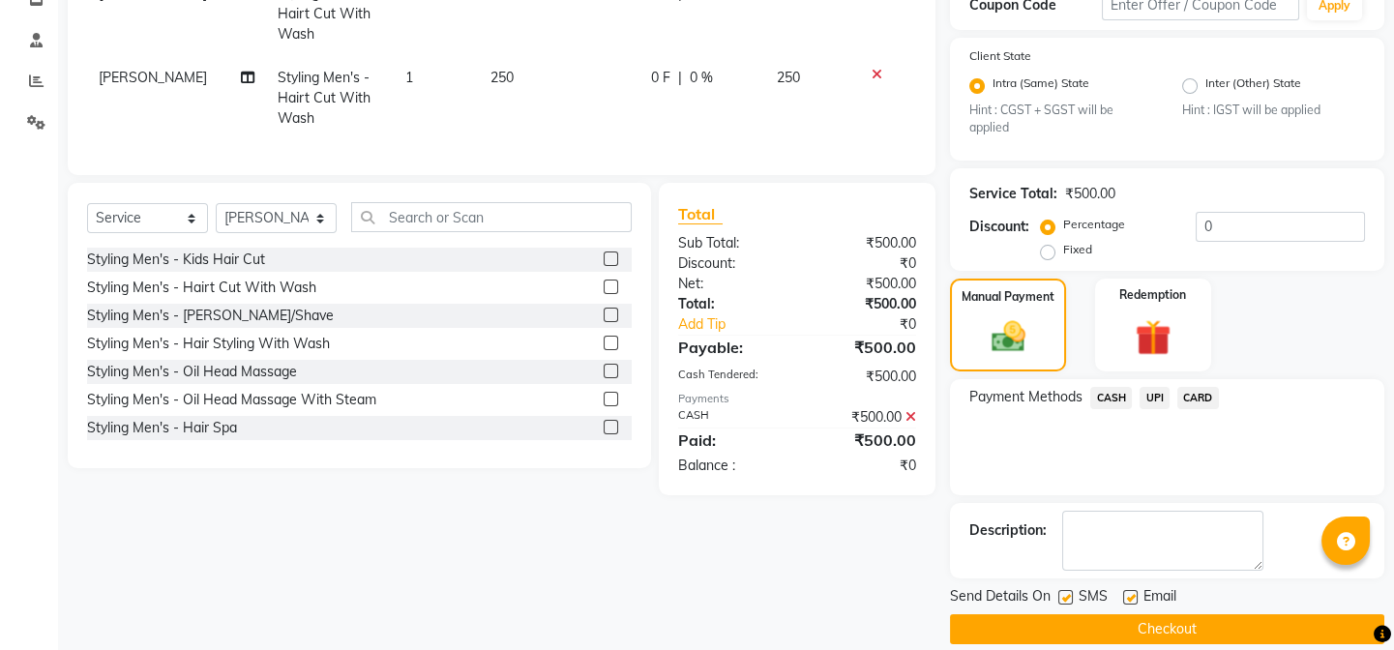
scroll to position [371, 0]
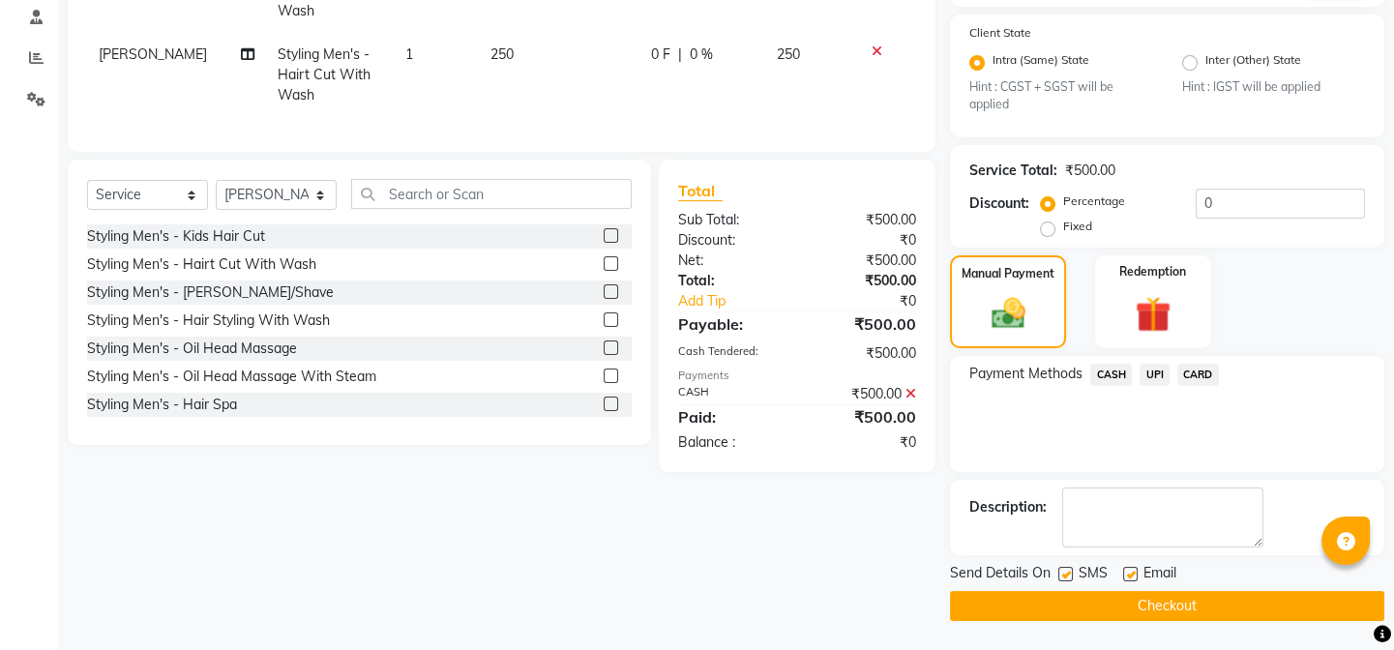
click at [1119, 608] on button "Checkout" at bounding box center [1167, 606] width 434 height 30
